Goal: Complete application form

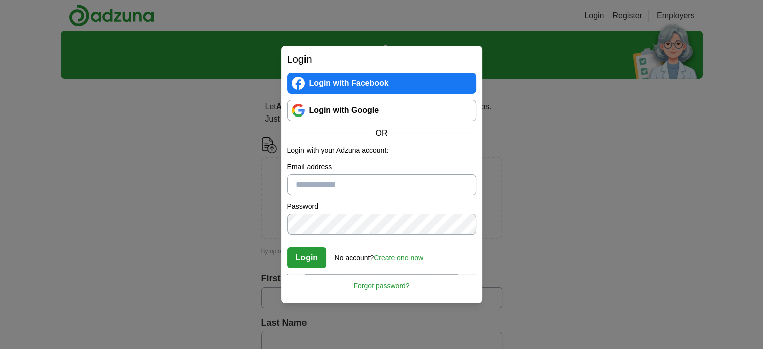
click at [365, 114] on link "Login with Google" at bounding box center [382, 110] width 189 height 21
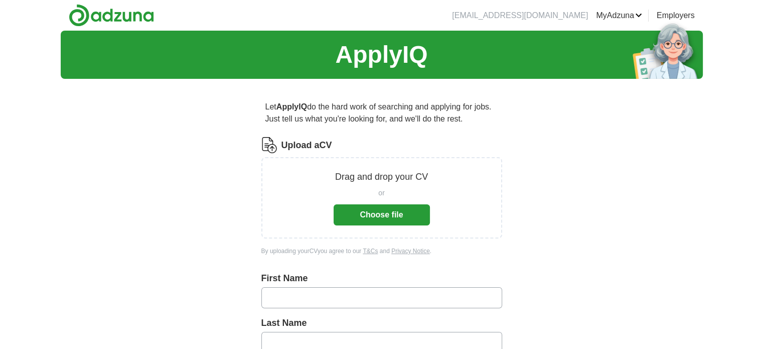
click at [387, 213] on button "Choose file" at bounding box center [382, 214] width 96 height 21
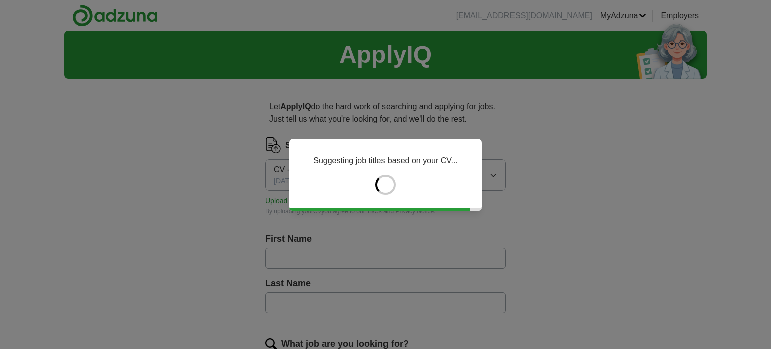
type input "*****"
type input "*******"
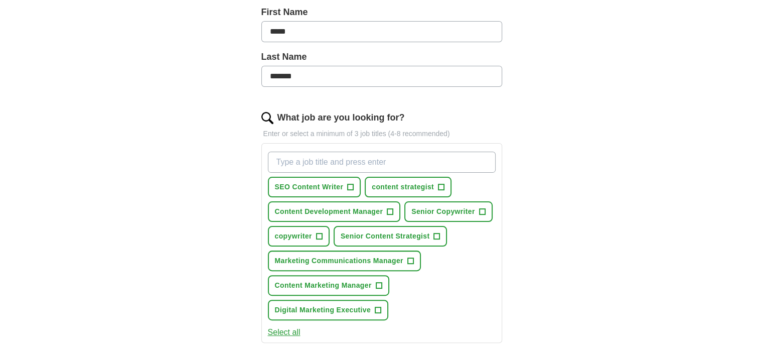
scroll to position [251, 0]
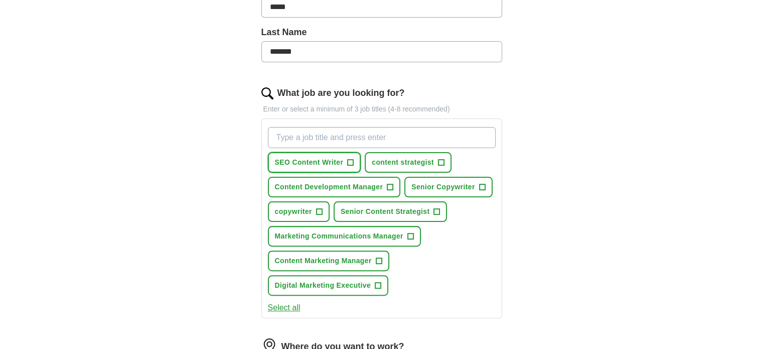
click at [348, 159] on span "+" at bounding box center [351, 163] width 6 height 8
click at [443, 160] on span "+" at bounding box center [441, 163] width 6 height 8
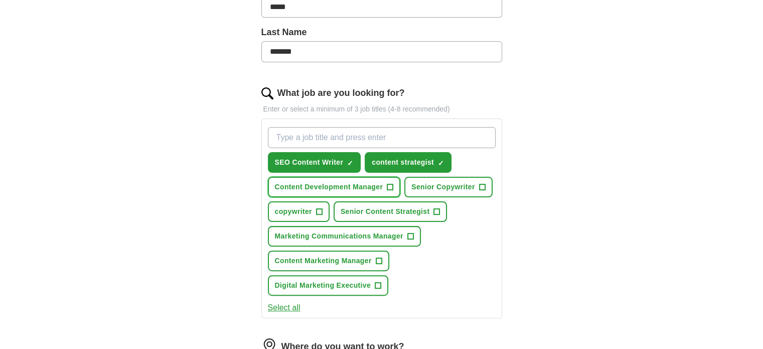
click at [396, 187] on button "Content Development Manager +" at bounding box center [334, 187] width 133 height 21
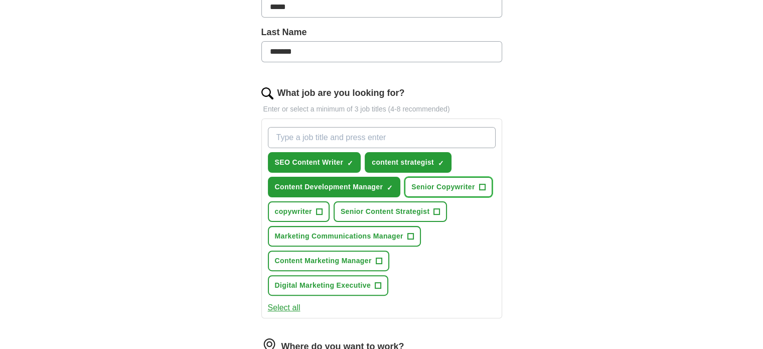
click at [474, 188] on span "Senior Copywriter" at bounding box center [443, 187] width 64 height 11
click at [318, 212] on span "+" at bounding box center [319, 212] width 6 height 8
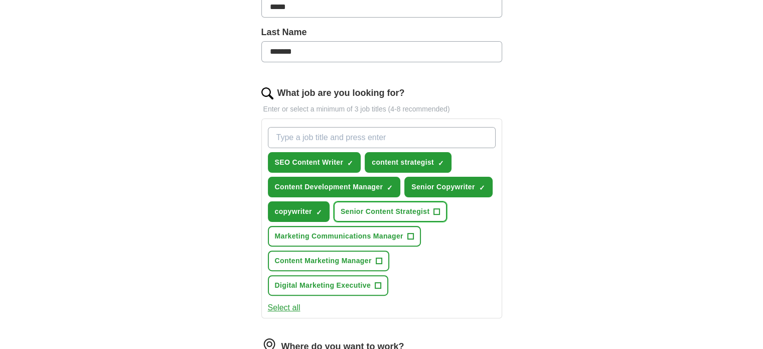
click at [435, 208] on span "+" at bounding box center [437, 212] width 6 height 8
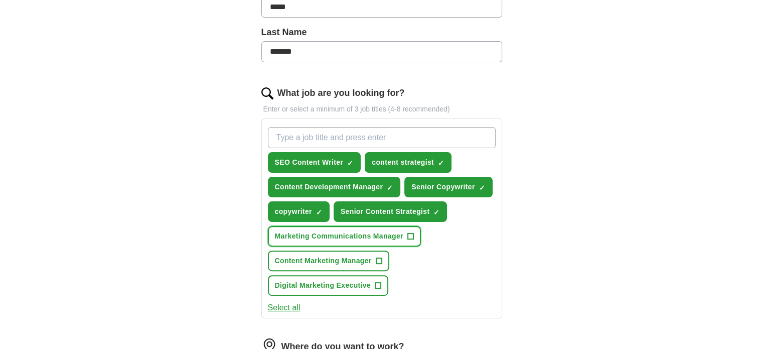
click at [405, 232] on button "Marketing Communications Manager +" at bounding box center [344, 236] width 153 height 21
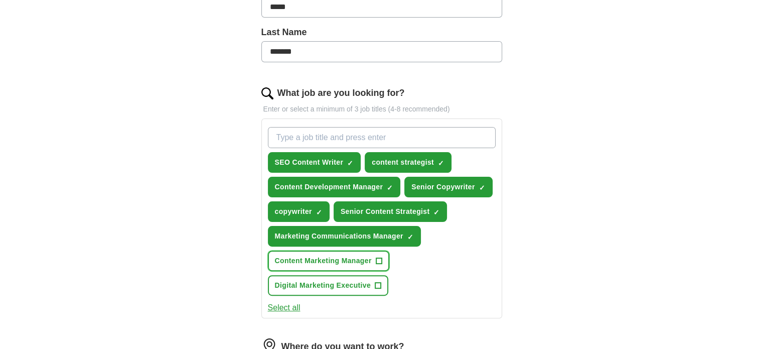
click at [376, 261] on span "+" at bounding box center [379, 261] width 6 height 8
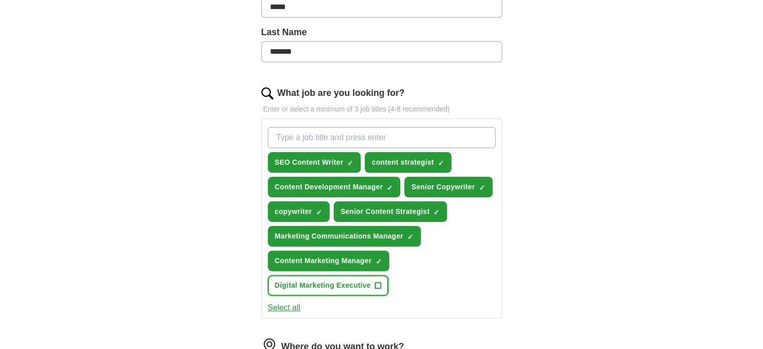
click at [375, 285] on span "+" at bounding box center [378, 285] width 6 height 8
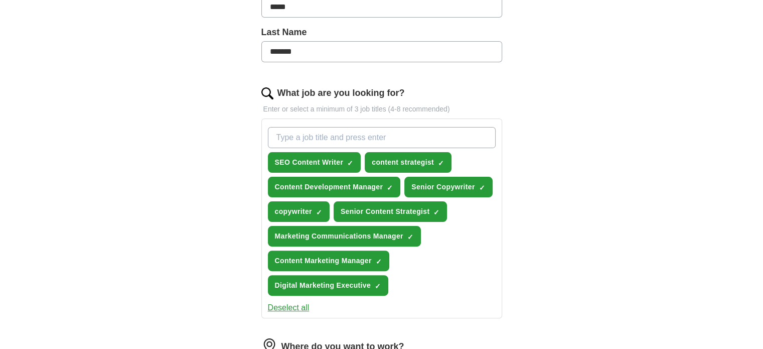
click at [344, 138] on input "What job are you looking for?" at bounding box center [382, 137] width 228 height 21
type input "customer service"
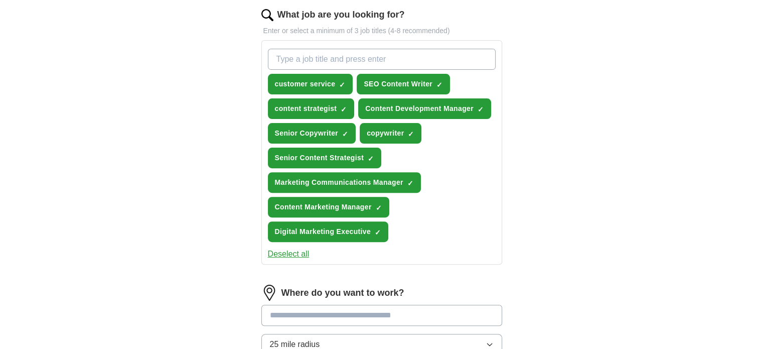
scroll to position [201, 0]
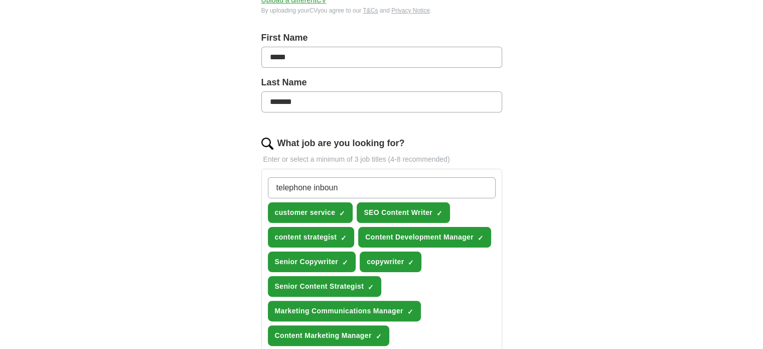
type input "telephone inbound"
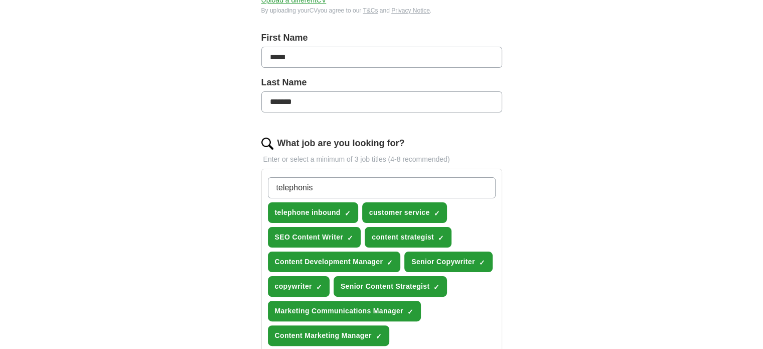
type input "telephonist"
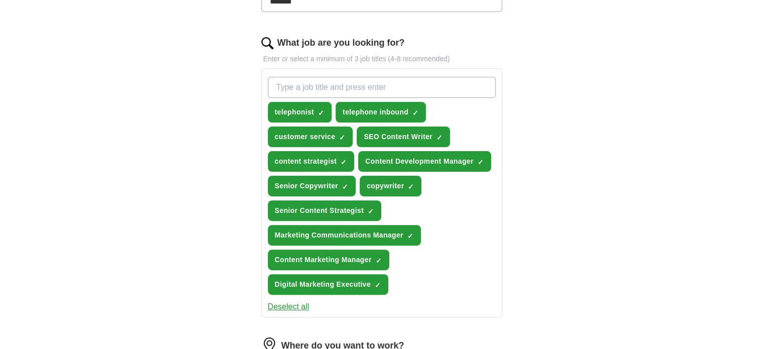
scroll to position [552, 0]
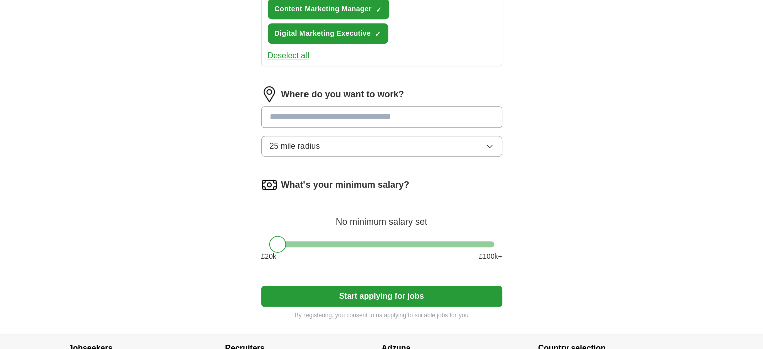
click at [323, 112] on div "Where do you want to work? 25 mile radius" at bounding box center [381, 125] width 241 height 78
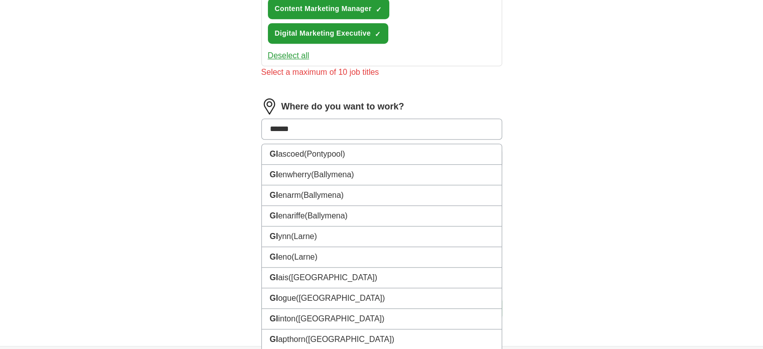
type input "*******"
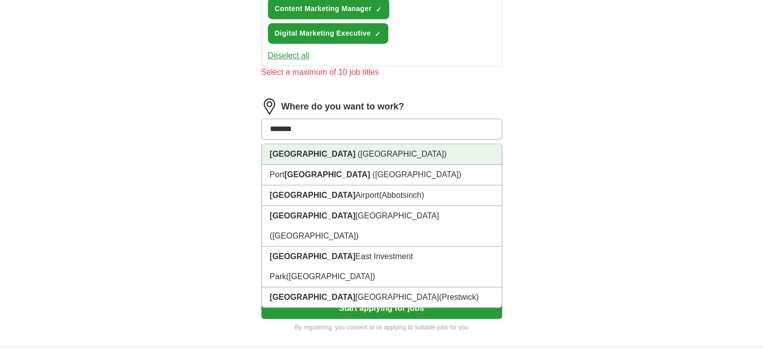
click at [358, 150] on span "(Scotland)" at bounding box center [402, 154] width 89 height 9
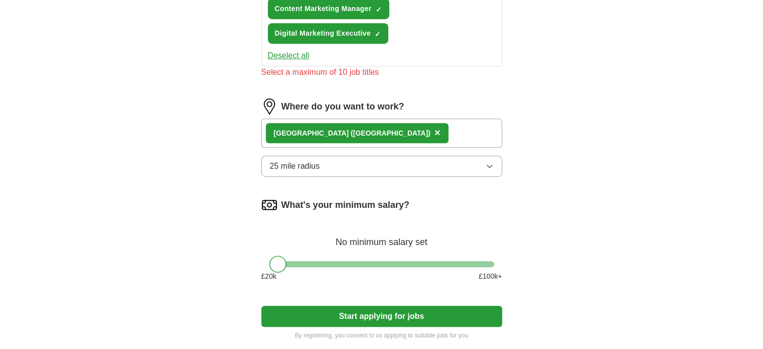
click at [337, 158] on button "25 mile radius" at bounding box center [381, 166] width 241 height 21
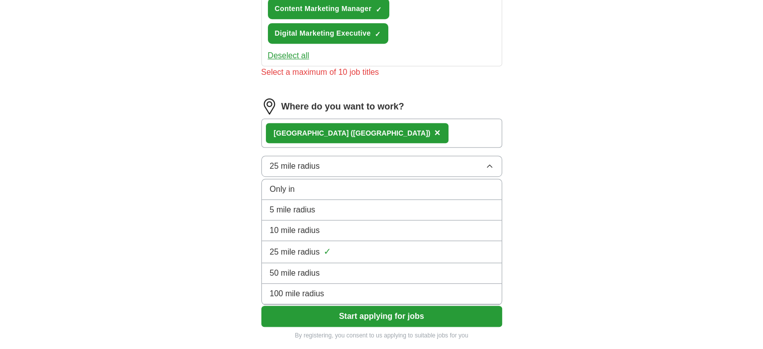
click at [346, 225] on div "10 mile radius" at bounding box center [382, 230] width 224 height 12
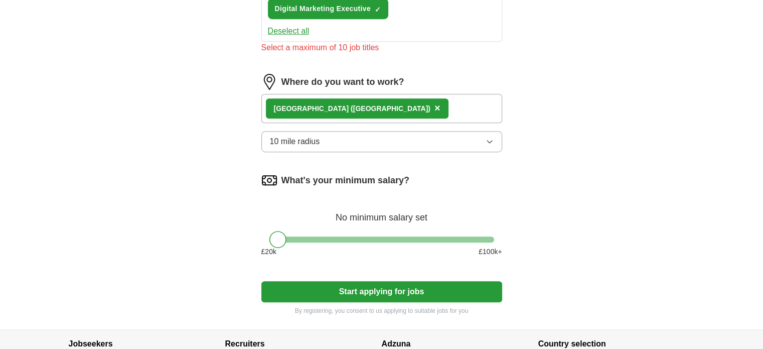
scroll to position [602, 0]
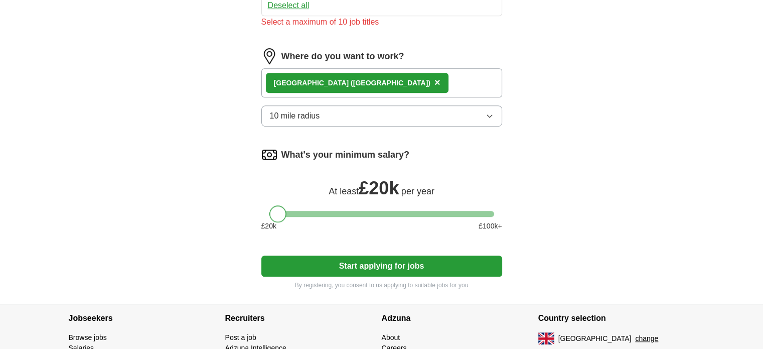
click at [279, 207] on div at bounding box center [277, 213] width 17 height 17
click at [337, 268] on button "Start applying for jobs" at bounding box center [381, 265] width 241 height 21
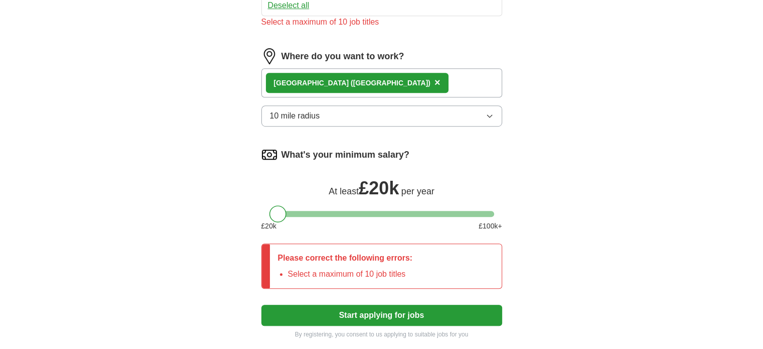
scroll to position [401, 0]
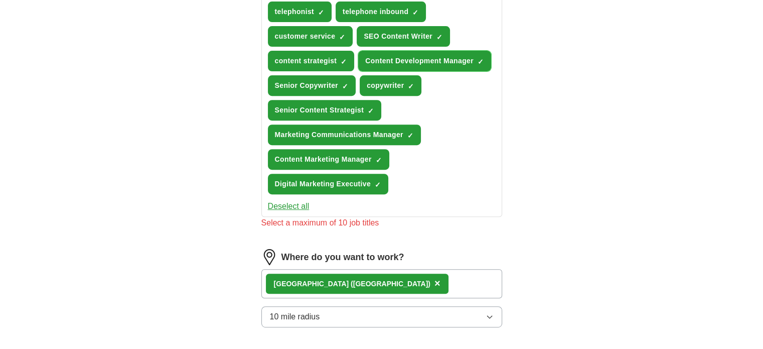
click at [476, 55] on button "Content Development Manager ✓ ×" at bounding box center [424, 61] width 133 height 21
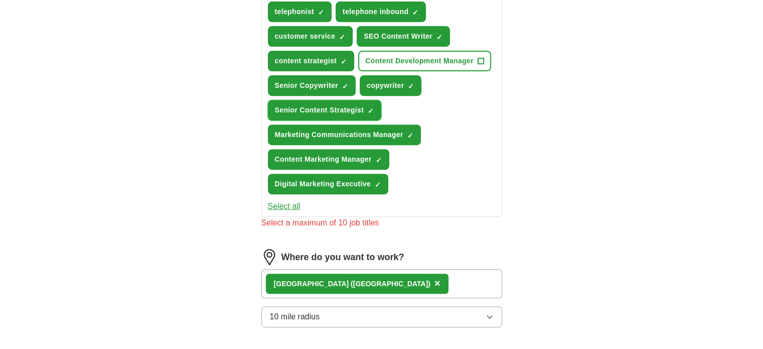
click at [0, 0] on span "×" at bounding box center [0, 0] width 0 height 0
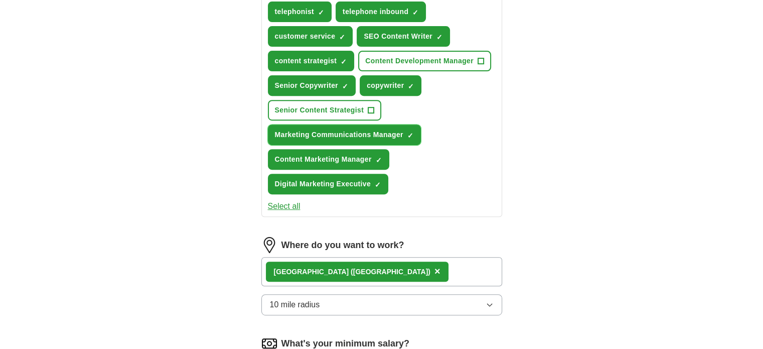
click at [405, 128] on button "Marketing Communications Manager ✓ ×" at bounding box center [344, 134] width 153 height 21
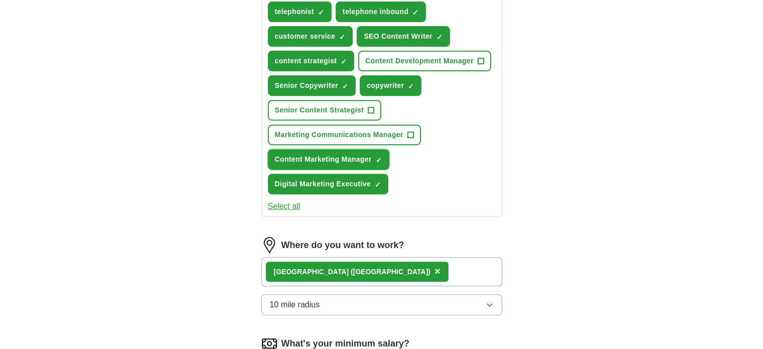
click at [0, 0] on span "×" at bounding box center [0, 0] width 0 height 0
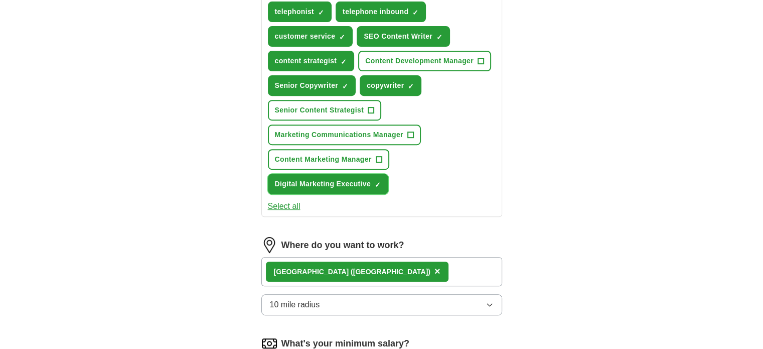
click at [0, 0] on span "×" at bounding box center [0, 0] width 0 height 0
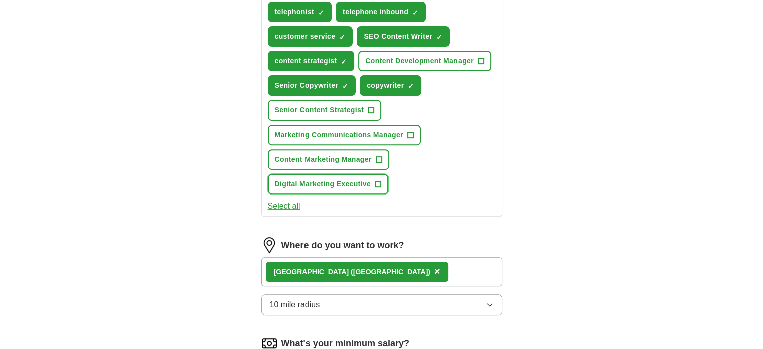
scroll to position [602, 0]
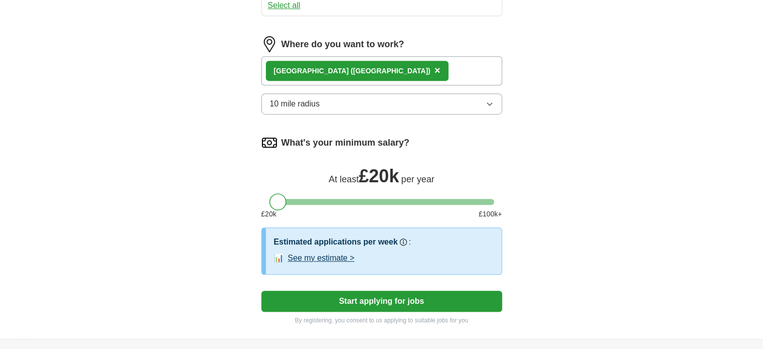
click at [407, 295] on button "Start applying for jobs" at bounding box center [381, 301] width 241 height 21
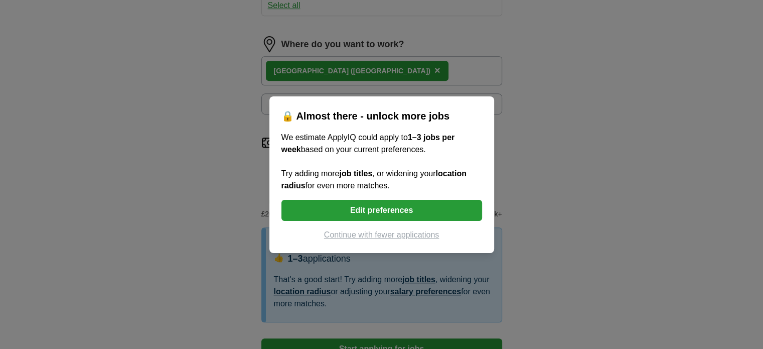
click at [572, 257] on div "🔒 Almost there - unlock more jobs We estimate ApplyIQ could apply to 1–3 jobs p…" at bounding box center [381, 174] width 763 height 349
click at [358, 208] on button "Edit preferences" at bounding box center [381, 210] width 201 height 21
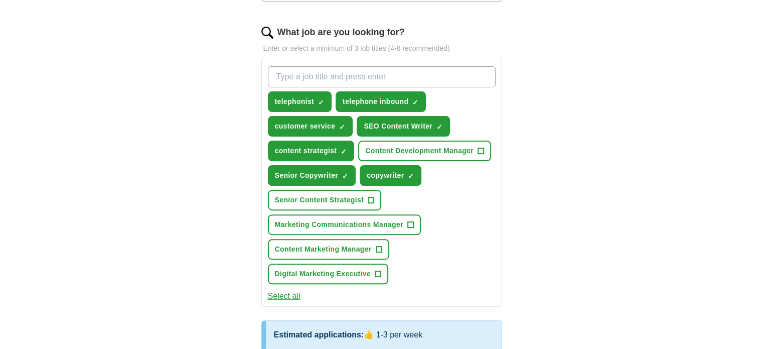
scroll to position [301, 0]
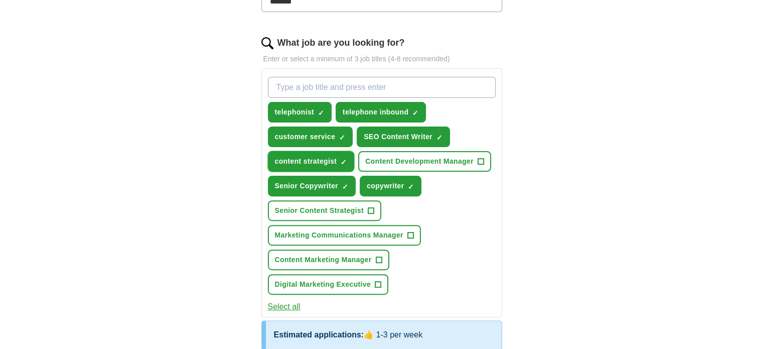
click at [0, 0] on span "×" at bounding box center [0, 0] width 0 height 0
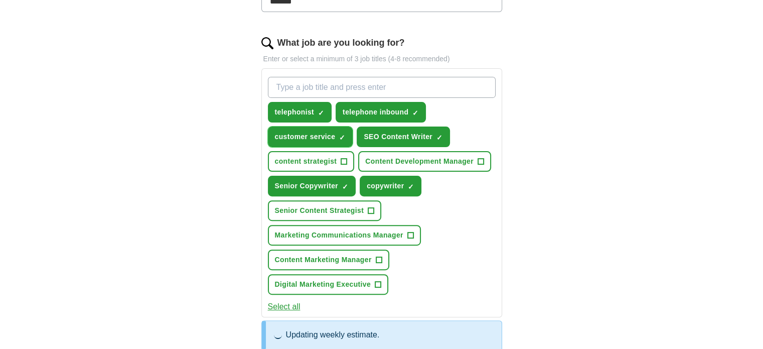
click at [0, 0] on span "×" at bounding box center [0, 0] width 0 height 0
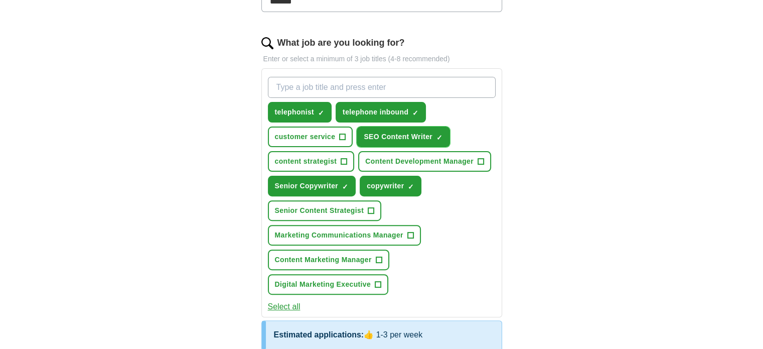
click at [0, 0] on span "×" at bounding box center [0, 0] width 0 height 0
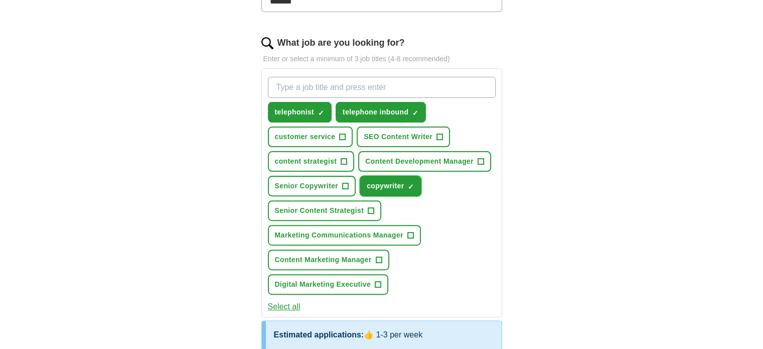
click at [0, 0] on span "×" at bounding box center [0, 0] width 0 height 0
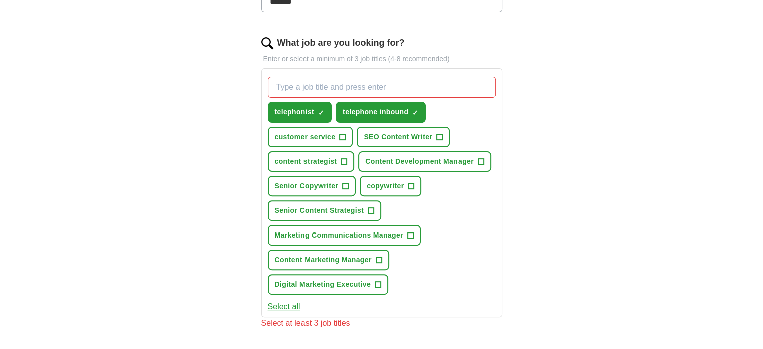
click at [352, 88] on input "What job are you looking for?" at bounding box center [382, 87] width 228 height 21
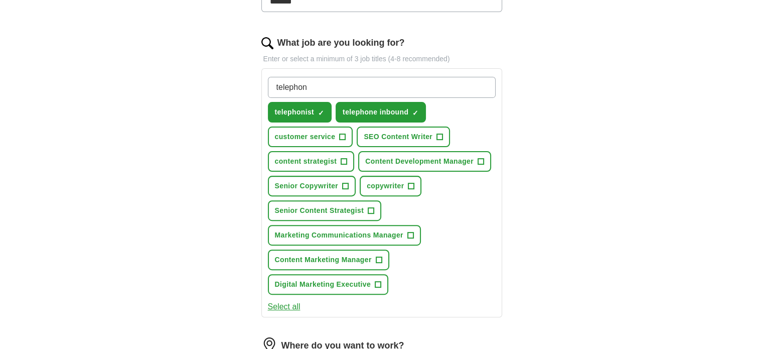
type input "telephone"
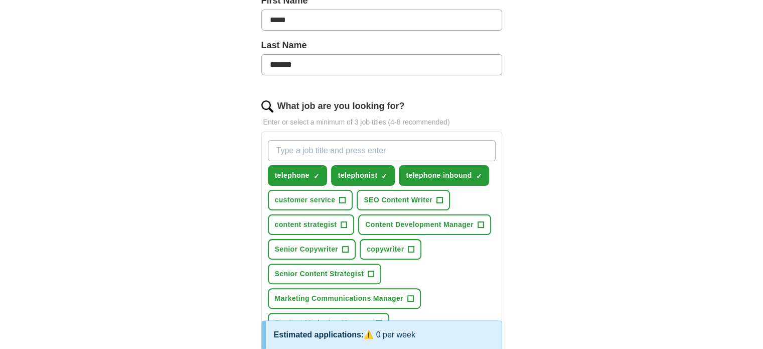
scroll to position [227, 0]
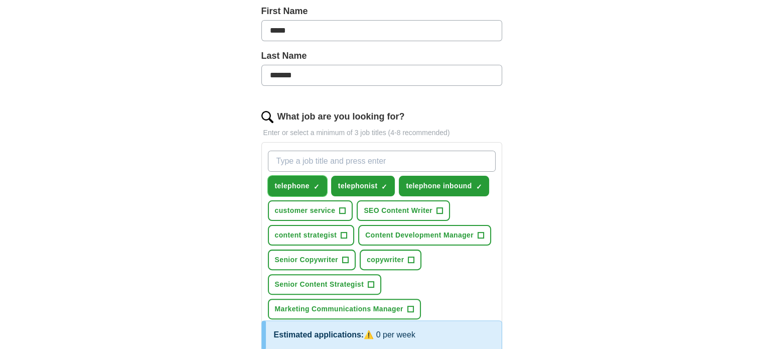
click at [0, 0] on span "×" at bounding box center [0, 0] width 0 height 0
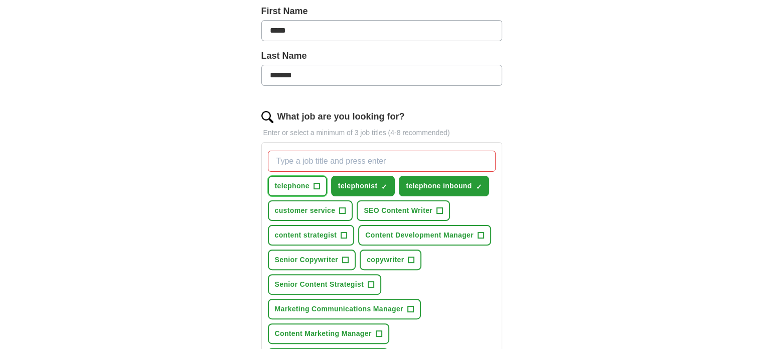
click at [316, 185] on span "+" at bounding box center [317, 186] width 6 height 8
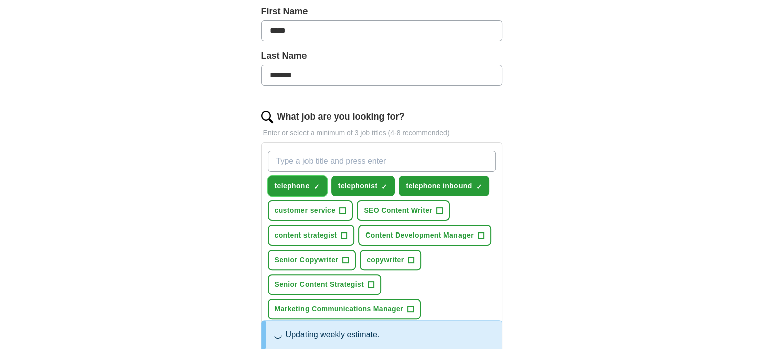
click at [0, 0] on span "×" at bounding box center [0, 0] width 0 height 0
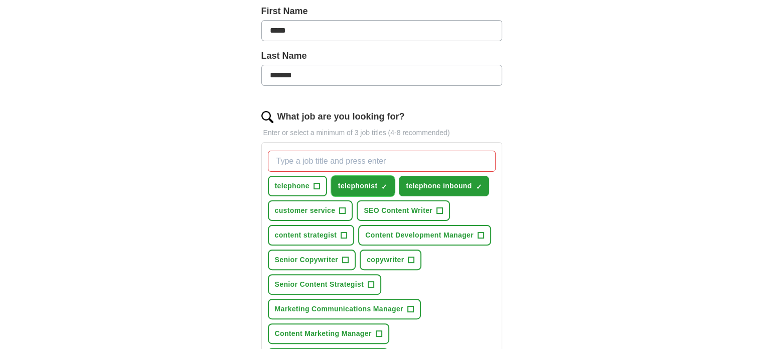
click at [0, 0] on span "×" at bounding box center [0, 0] width 0 height 0
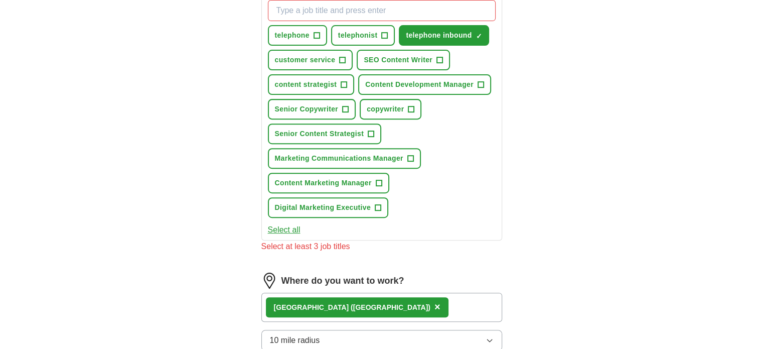
click at [283, 225] on button "Select all" at bounding box center [284, 230] width 33 height 12
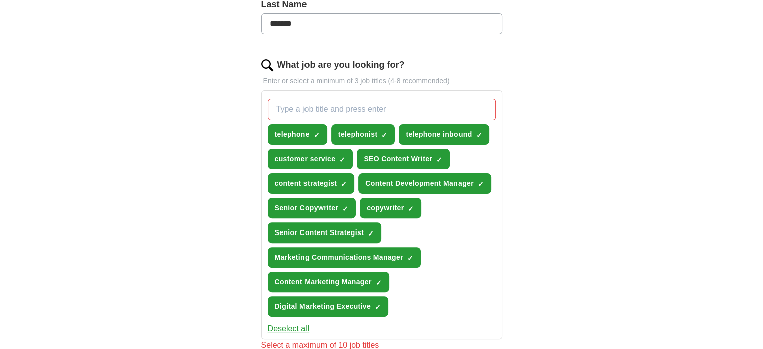
scroll to position [277, 0]
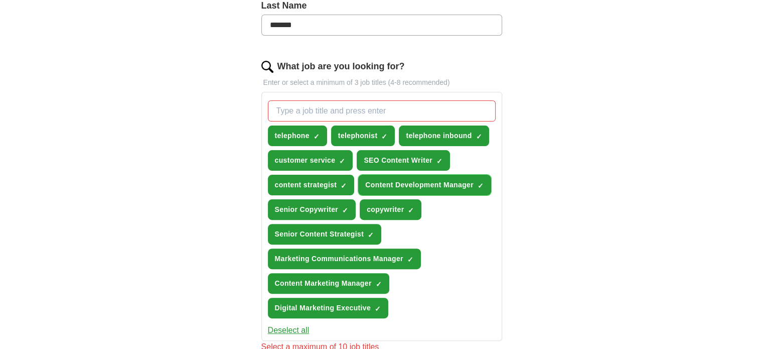
click at [0, 0] on span "×" at bounding box center [0, 0] width 0 height 0
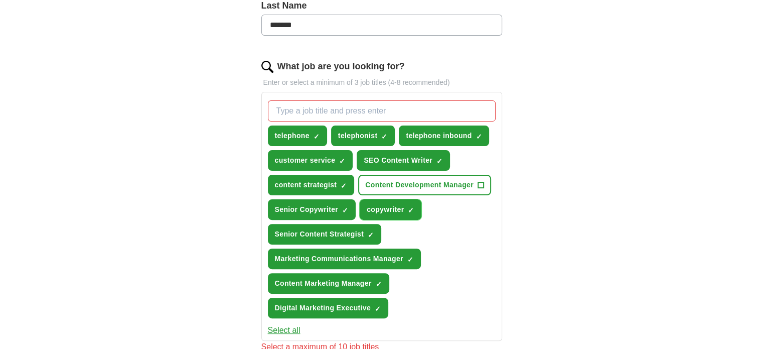
click at [0, 0] on span "×" at bounding box center [0, 0] width 0 height 0
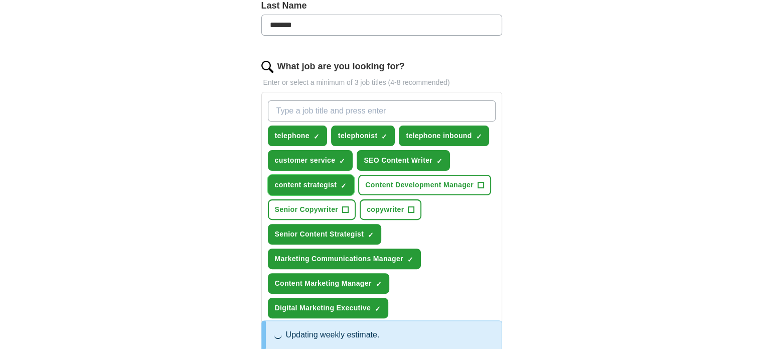
click at [0, 0] on span "×" at bounding box center [0, 0] width 0 height 0
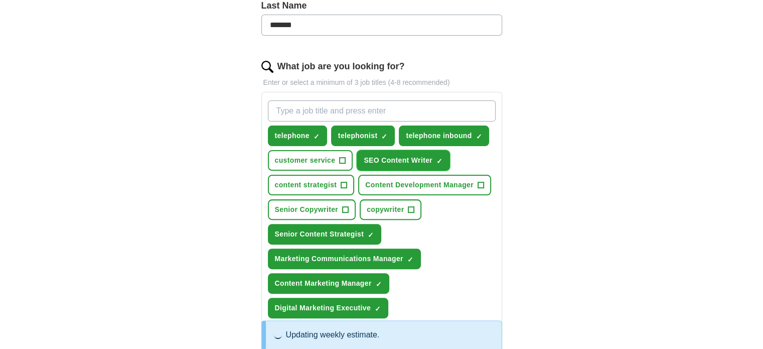
click at [0, 0] on span "×" at bounding box center [0, 0] width 0 height 0
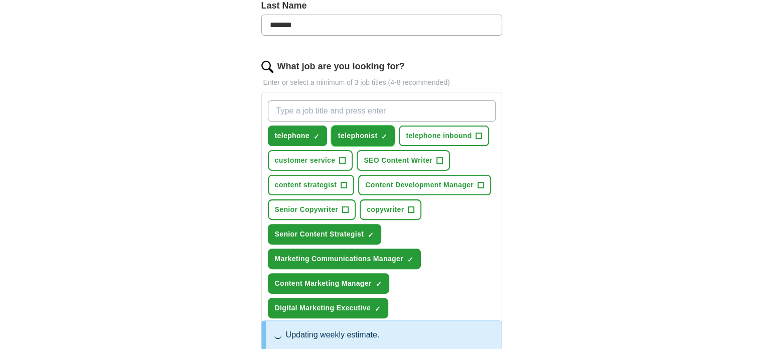
click at [0, 0] on span "×" at bounding box center [0, 0] width 0 height 0
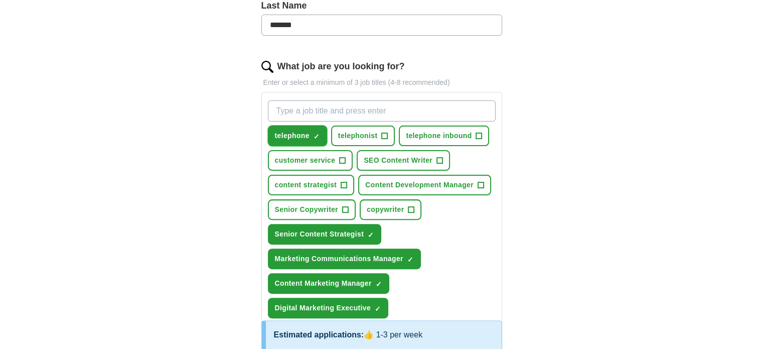
click at [0, 0] on span "×" at bounding box center [0, 0] width 0 height 0
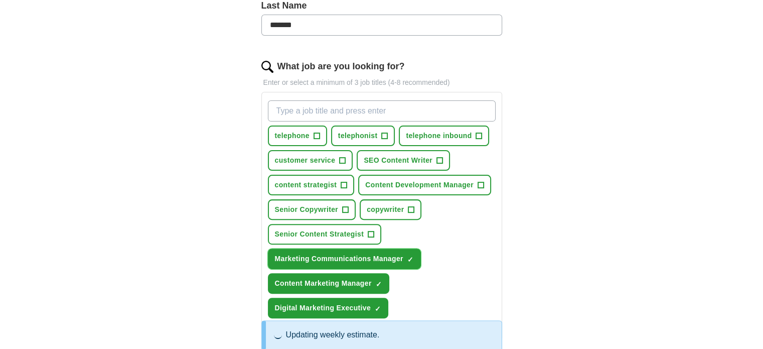
click at [0, 0] on span "×" at bounding box center [0, 0] width 0 height 0
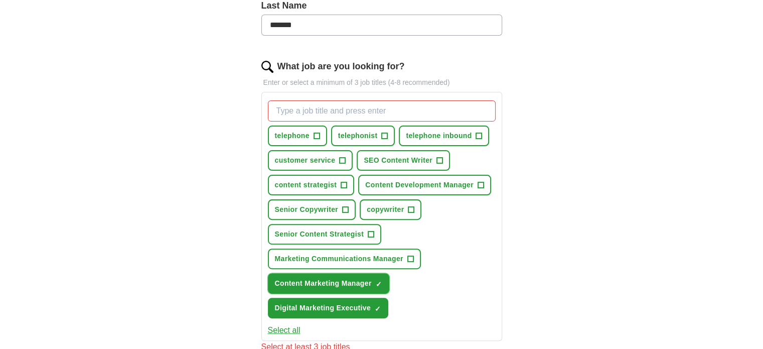
click at [381, 280] on span "✓ ×" at bounding box center [379, 283] width 7 height 6
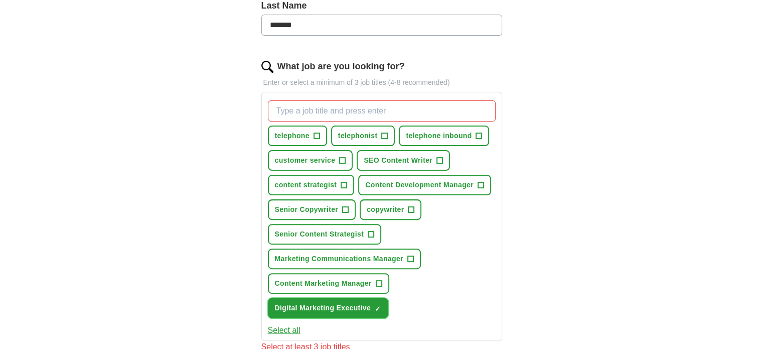
click at [0, 0] on span "×" at bounding box center [0, 0] width 0 height 0
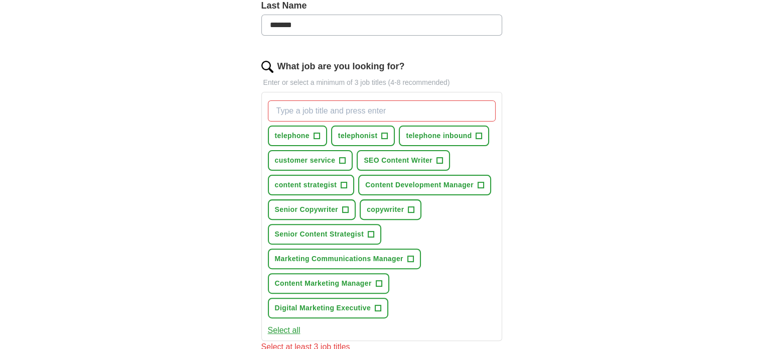
click at [329, 121] on div "telephone + telephonist + telephone inbound + customer service + SEO Content Wr…" at bounding box center [382, 209] width 232 height 226
click at [321, 107] on input "What job are you looking for?" at bounding box center [382, 110] width 228 height 21
type input "call centre agent"
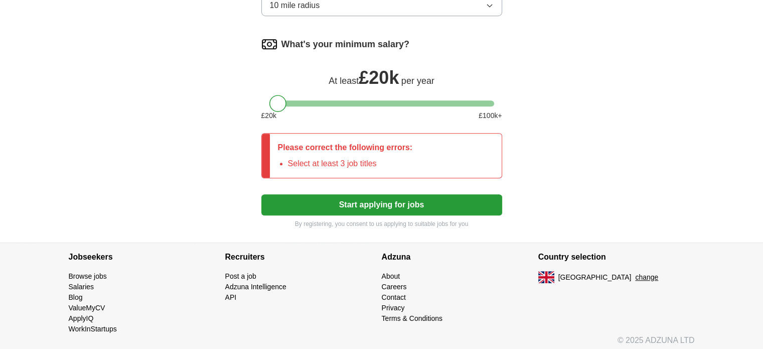
click at [421, 198] on button "Start applying for jobs" at bounding box center [381, 204] width 241 height 21
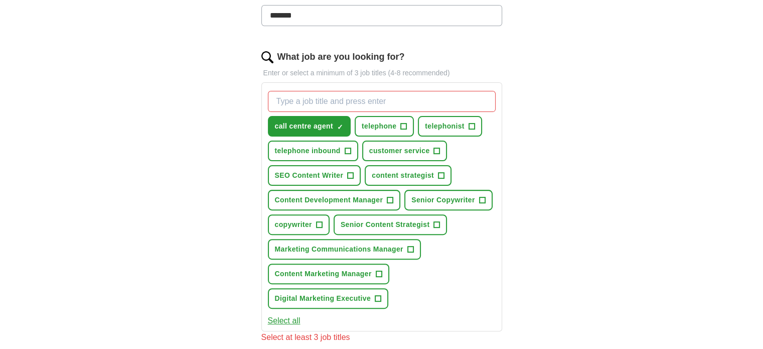
scroll to position [311, 0]
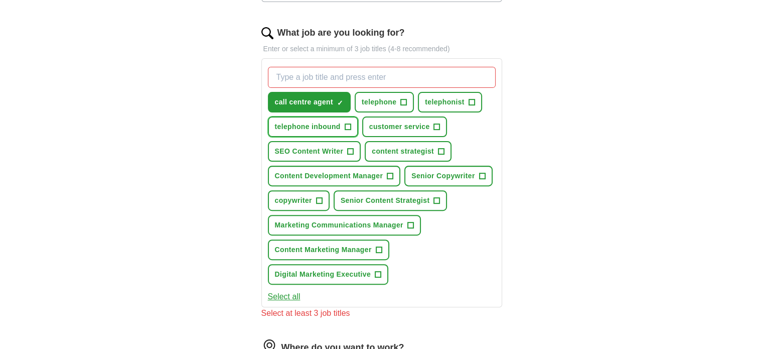
click at [345, 123] on span "+" at bounding box center [348, 127] width 6 height 8
drag, startPoint x: 434, startPoint y: 124, endPoint x: 430, endPoint y: 188, distance: 63.9
click at [434, 126] on span "+" at bounding box center [437, 127] width 6 height 8
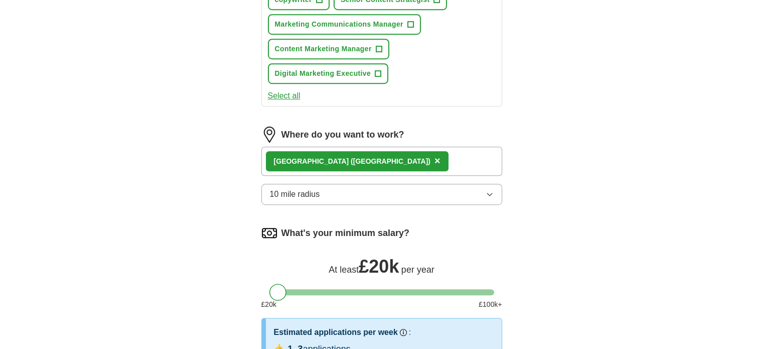
scroll to position [747, 0]
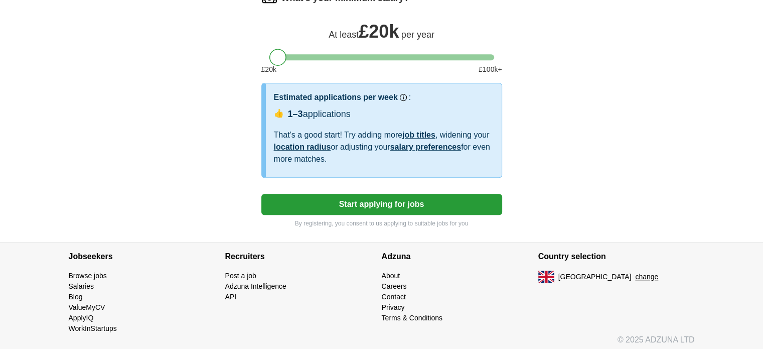
click at [372, 194] on button "Start applying for jobs" at bounding box center [381, 204] width 241 height 21
select select "**"
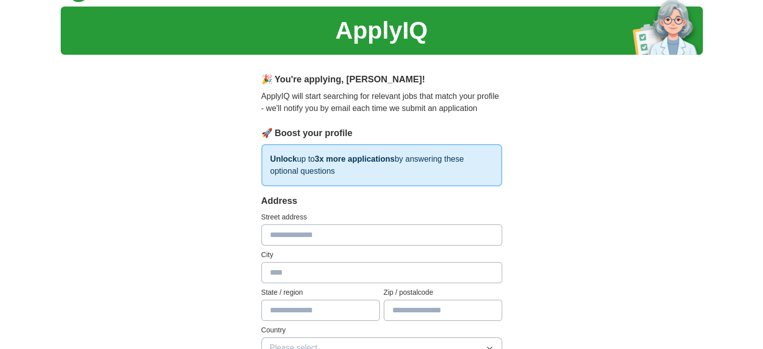
scroll to position [100, 0]
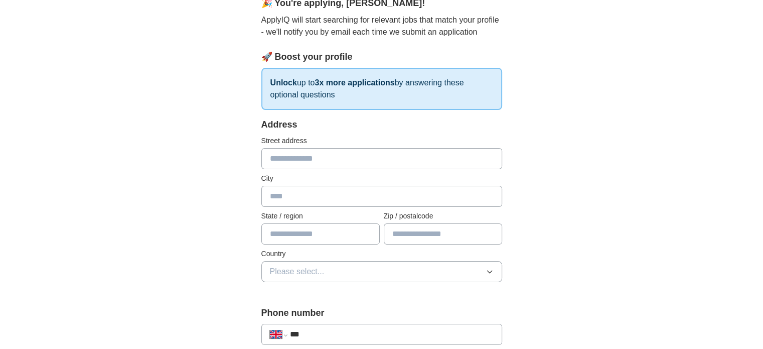
click at [347, 156] on input "text" at bounding box center [381, 158] width 241 height 21
type input "**********"
type input "*******"
type input "**********"
type input "*******"
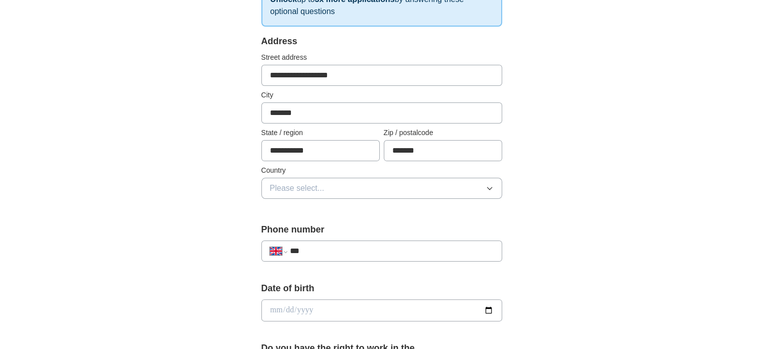
scroll to position [201, 0]
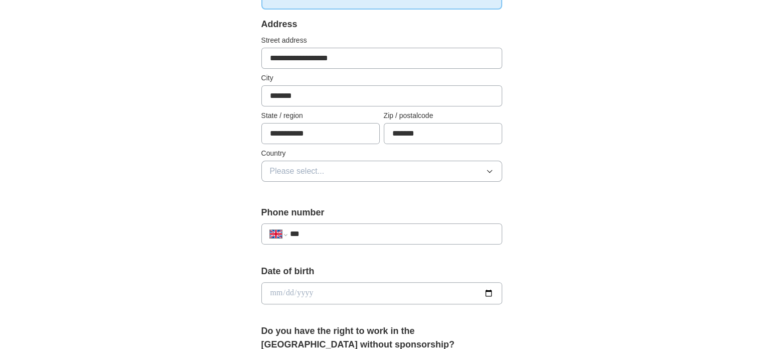
click at [366, 163] on button "Please select..." at bounding box center [381, 171] width 241 height 21
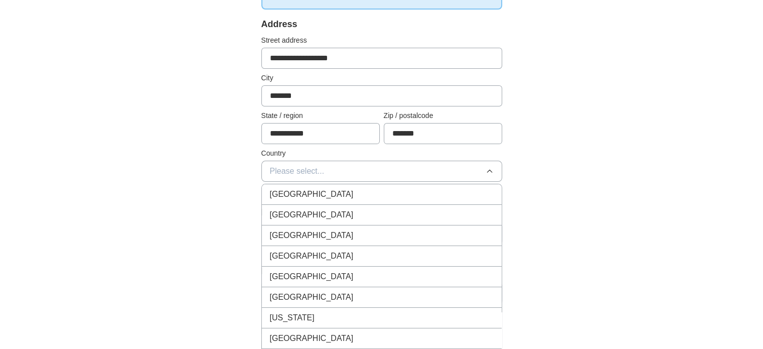
click at [358, 195] on div "[GEOGRAPHIC_DATA]" at bounding box center [382, 194] width 224 height 12
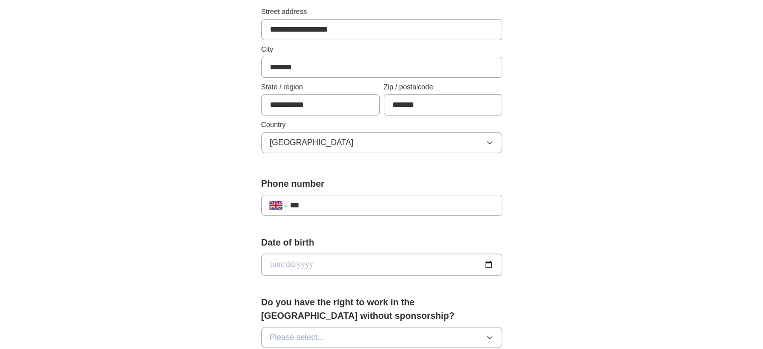
scroll to position [301, 0]
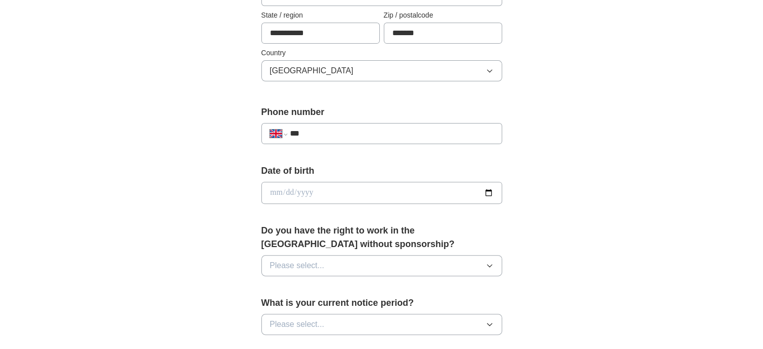
click at [346, 185] on input "date" at bounding box center [381, 193] width 241 height 22
type input "**********"
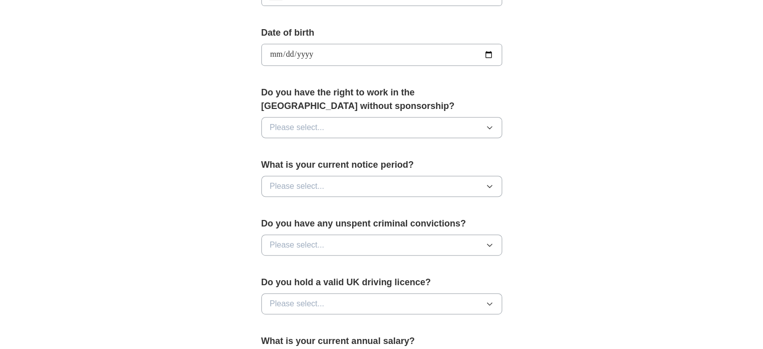
scroll to position [452, 0]
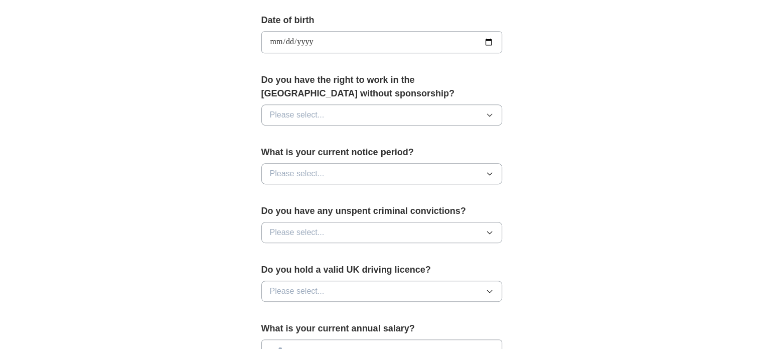
click at [393, 112] on button "Please select..." at bounding box center [381, 114] width 241 height 21
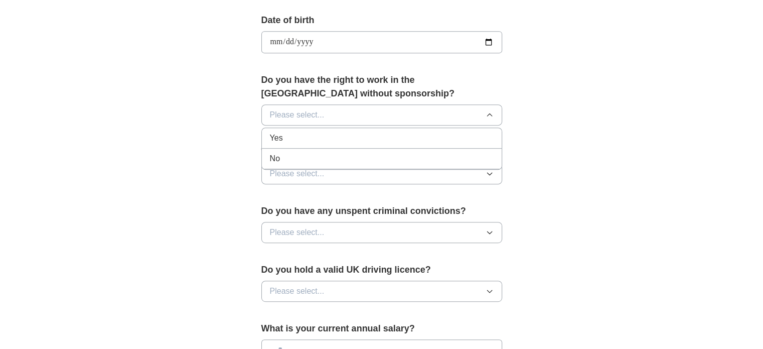
click at [391, 136] on div "Yes" at bounding box center [382, 138] width 224 height 12
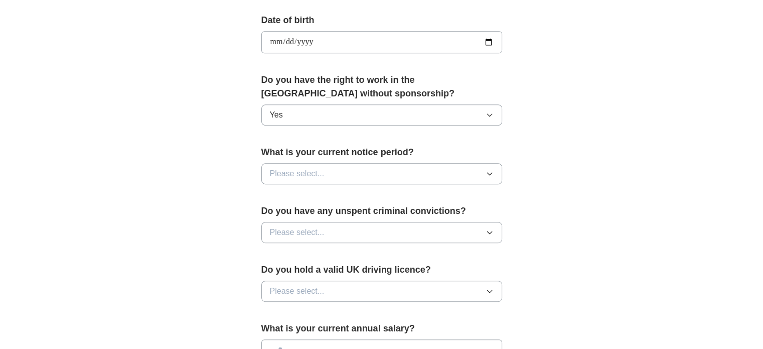
click at [392, 175] on button "Please select..." at bounding box center [381, 173] width 241 height 21
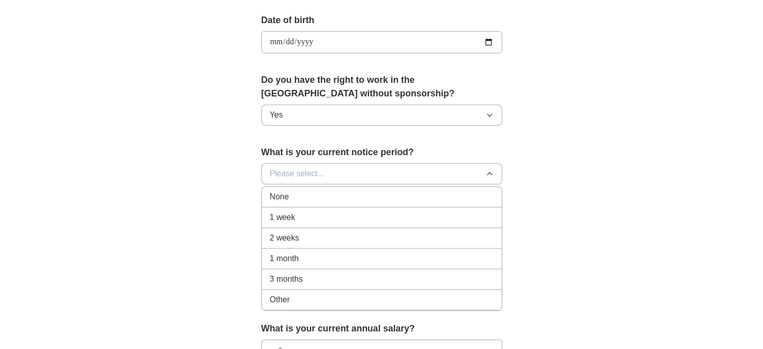
click at [389, 194] on div "None" at bounding box center [382, 197] width 224 height 12
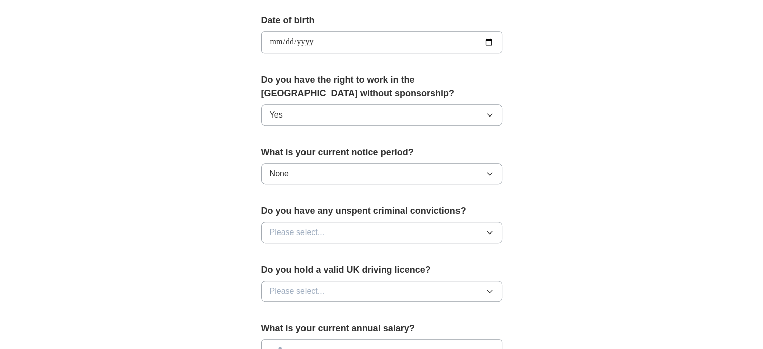
click at [401, 232] on button "Please select..." at bounding box center [381, 232] width 241 height 21
click at [398, 273] on div "No" at bounding box center [382, 276] width 224 height 12
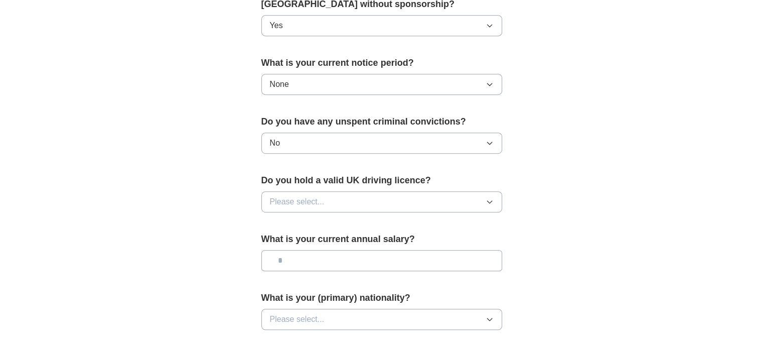
scroll to position [552, 0]
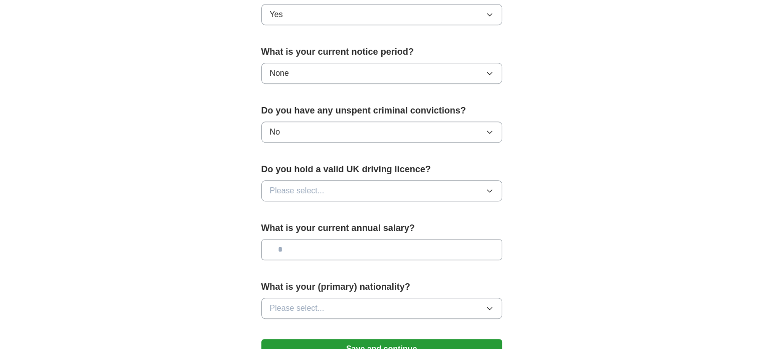
click at [367, 190] on button "Please select..." at bounding box center [381, 190] width 241 height 21
click at [365, 236] on div "No" at bounding box center [382, 234] width 224 height 12
click at [376, 246] on input "text" at bounding box center [381, 249] width 241 height 21
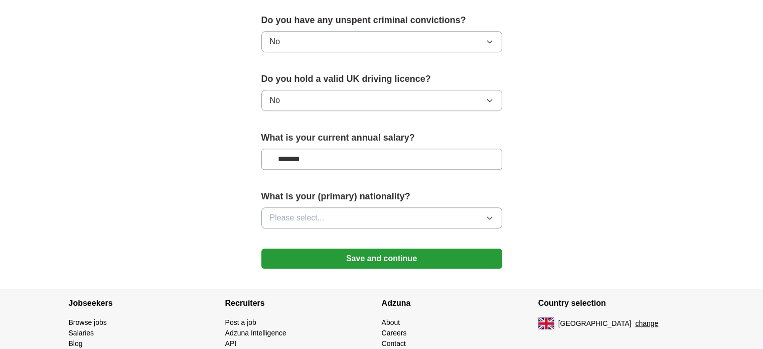
scroll to position [652, 0]
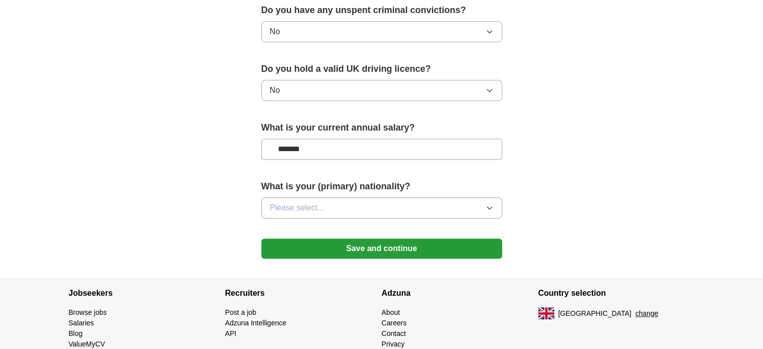
type input "*******"
click at [399, 204] on button "Please select..." at bounding box center [381, 207] width 241 height 21
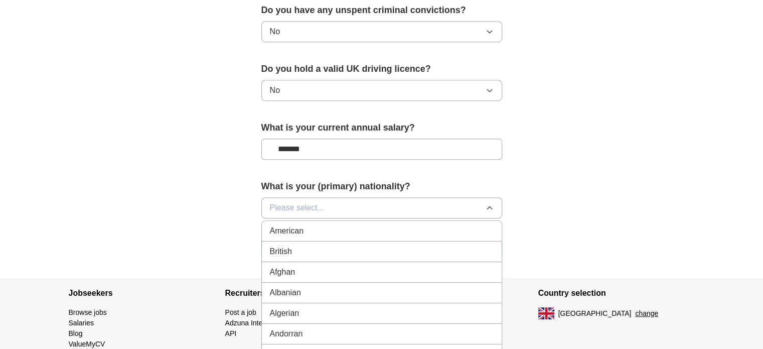
click at [390, 248] on div "British" at bounding box center [382, 251] width 224 height 12
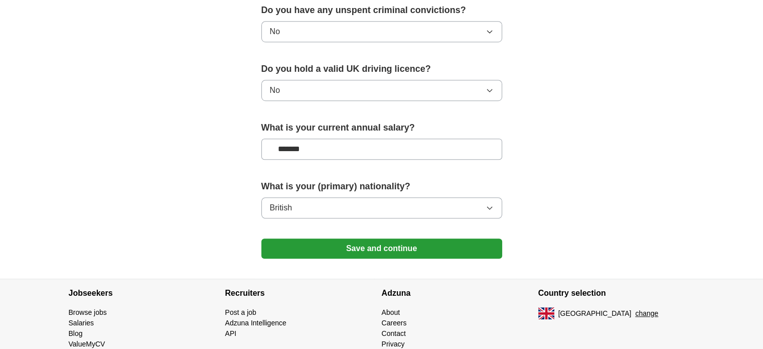
click at [357, 252] on button "Save and continue" at bounding box center [381, 248] width 241 height 20
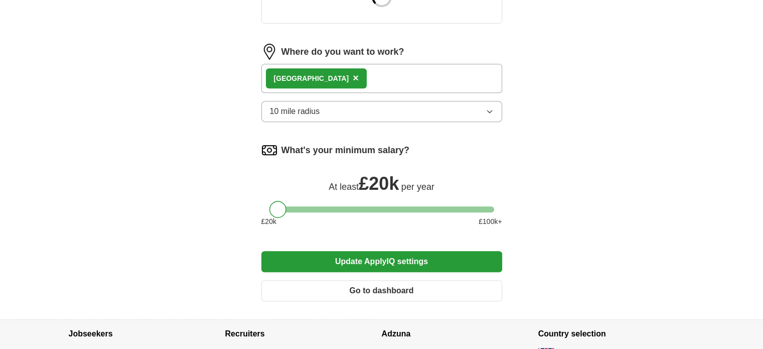
scroll to position [504, 0]
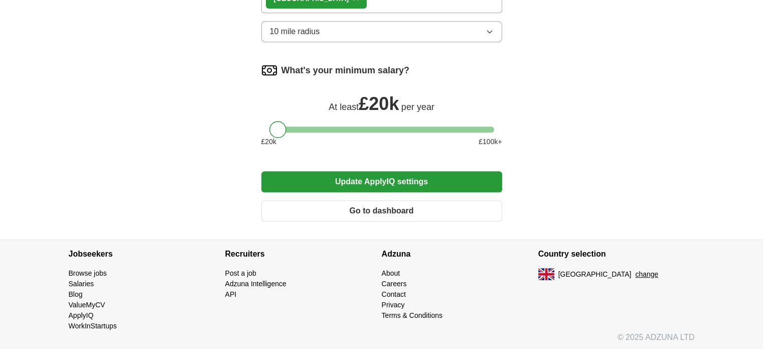
click at [444, 210] on button "Go to dashboard" at bounding box center [381, 210] width 241 height 21
